Goal: Find contact information: Find contact information

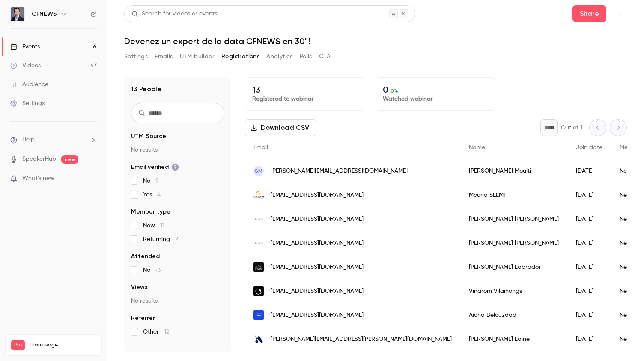
scroll to position [125, 0]
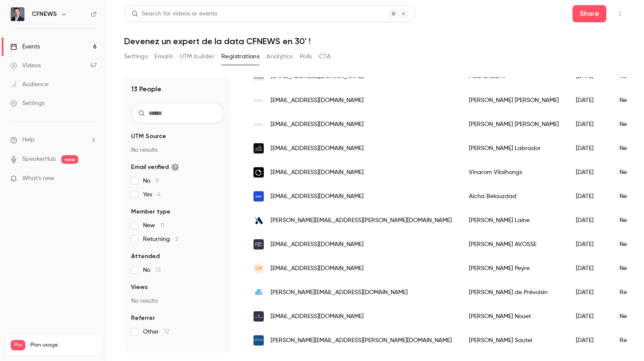
click at [89, 45] on link "Events 6" at bounding box center [53, 46] width 107 height 19
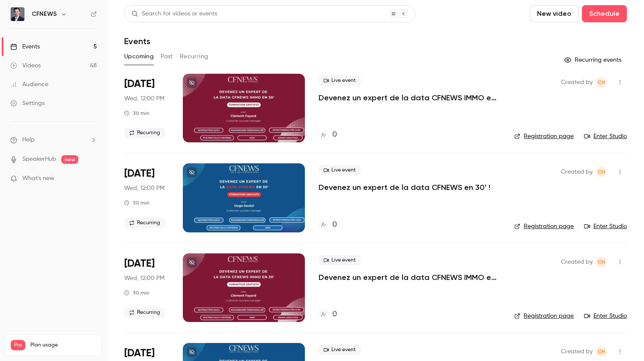
click at [167, 58] on button "Past" at bounding box center [167, 57] width 12 height 14
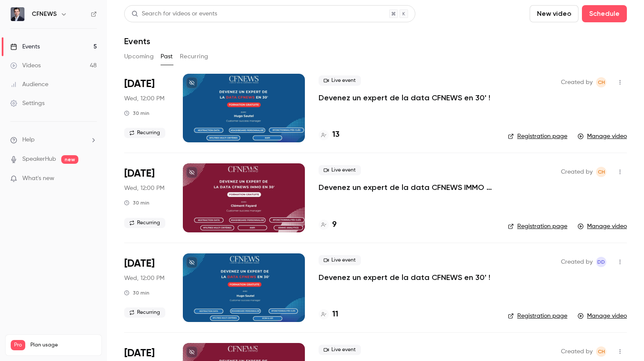
click at [362, 98] on p "Devenez un expert de la data CFNEWS en 30' !" at bounding box center [405, 98] width 172 height 10
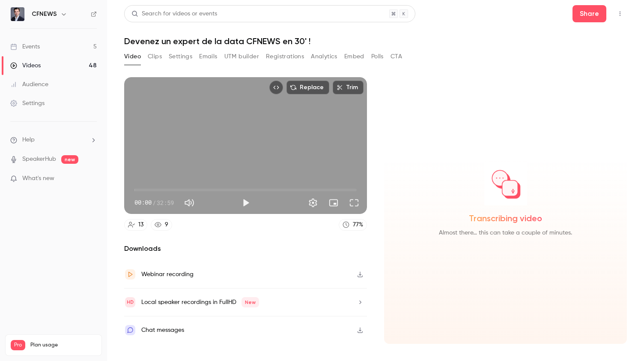
click at [282, 60] on button "Registrations" at bounding box center [285, 57] width 38 height 14
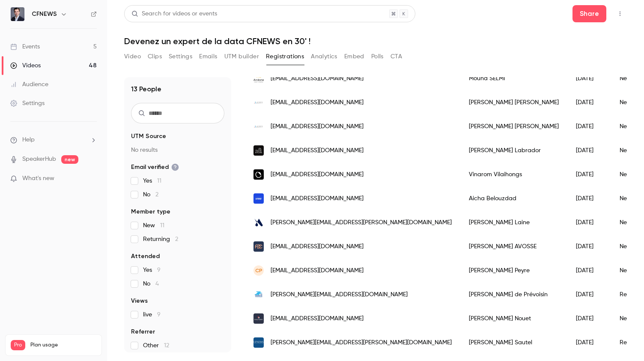
scroll to position [125, 0]
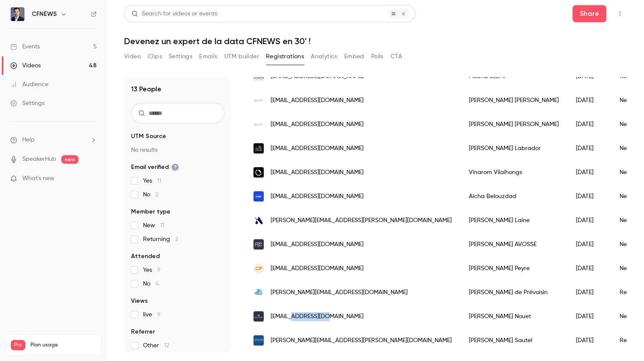
drag, startPoint x: 332, startPoint y: 305, endPoint x: 294, endPoint y: 310, distance: 38.8
click at [294, 310] on div "[EMAIL_ADDRESS][DOMAIN_NAME]" at bounding box center [352, 316] width 215 height 24
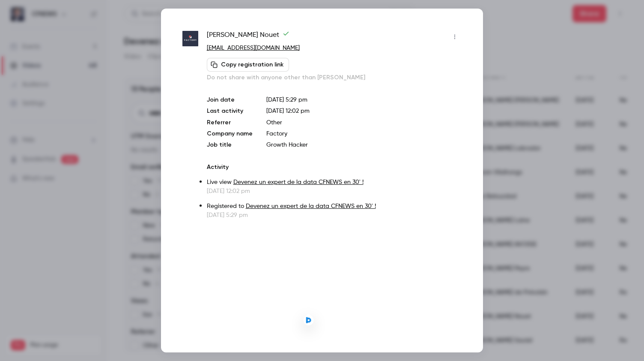
copy span "@[DOMAIN_NAME]"
click at [129, 83] on div at bounding box center [322, 180] width 644 height 361
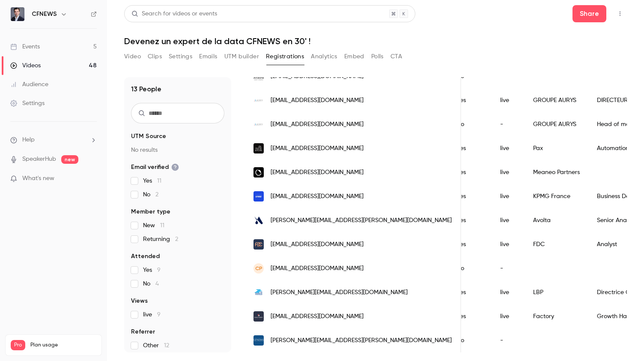
scroll to position [0, 218]
